Goal: Navigation & Orientation: Find specific page/section

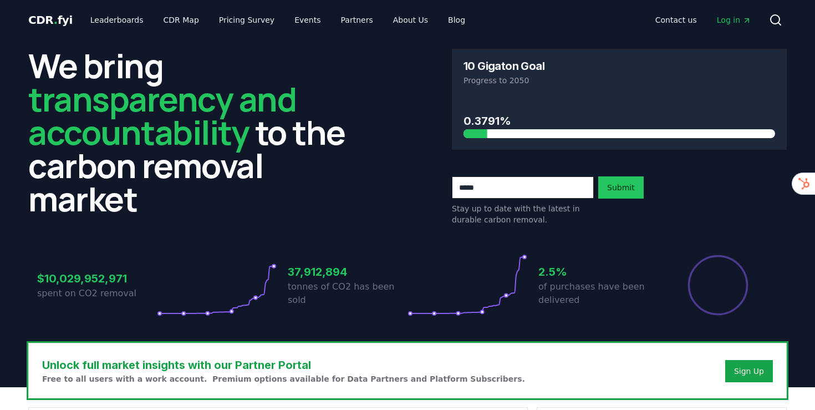
click at [735, 21] on span "Log in" at bounding box center [734, 19] width 34 height 11
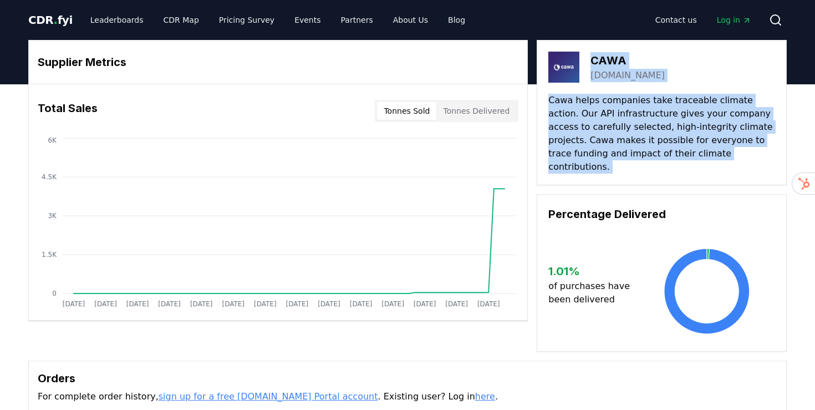
drag, startPoint x: 591, startPoint y: 53, endPoint x: 586, endPoint y: 179, distance: 125.5
click at [586, 179] on div "CAWA [DOMAIN_NAME] Cawa helps companies take traceable climate action. Our API …" at bounding box center [662, 196] width 250 height 312
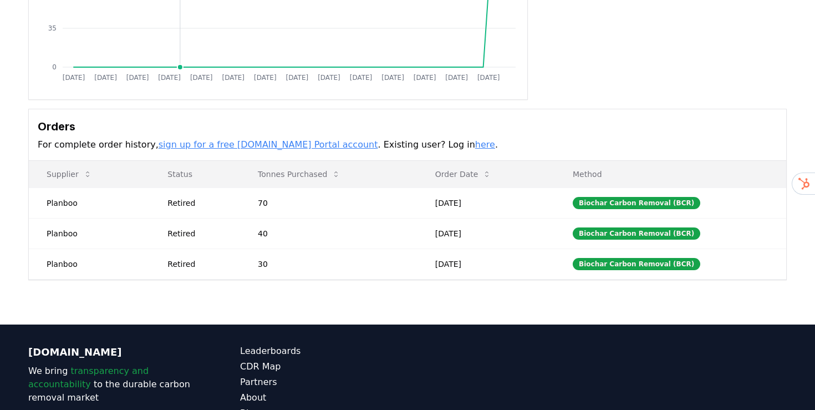
scroll to position [222, 0]
